Goal: Task Accomplishment & Management: Manage account settings

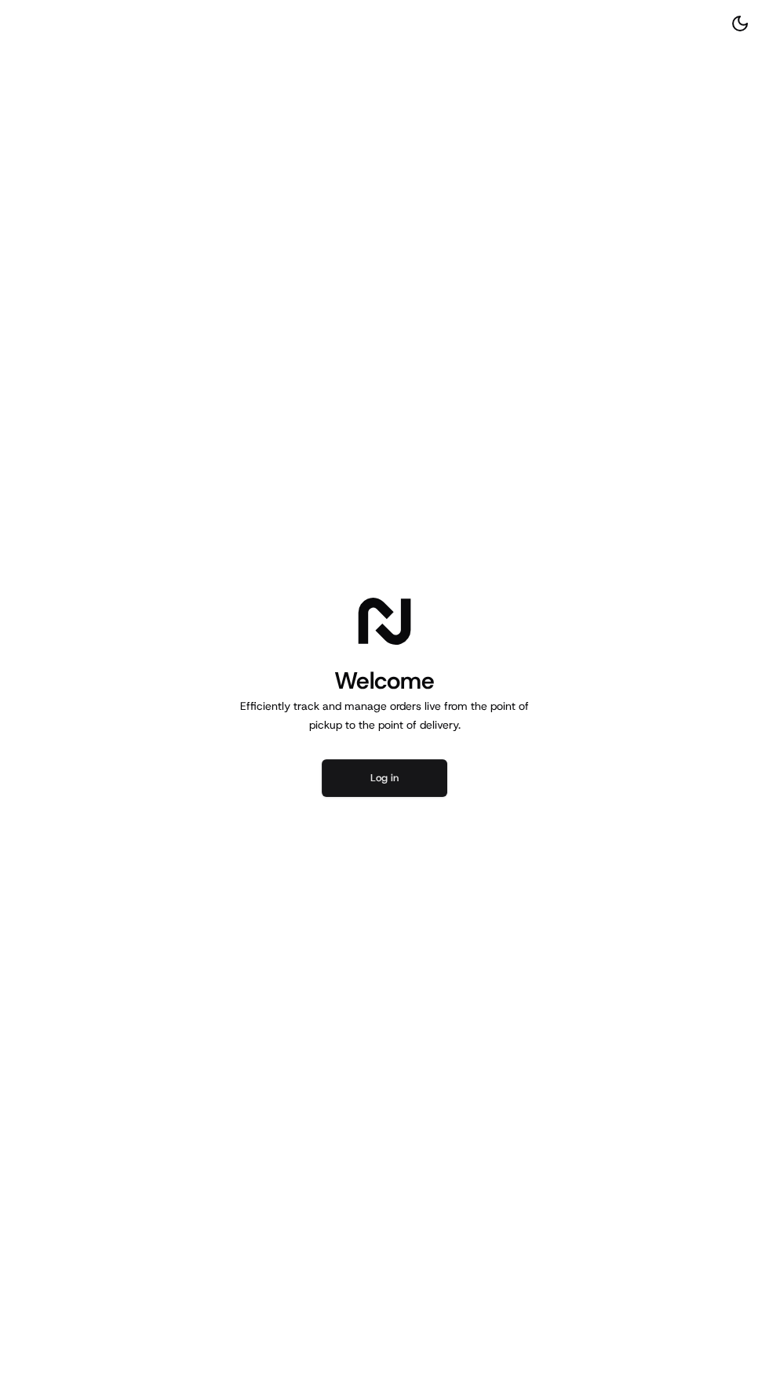
click at [387, 788] on button "Log in" at bounding box center [385, 778] width 126 height 38
